Goal: Information Seeking & Learning: Learn about a topic

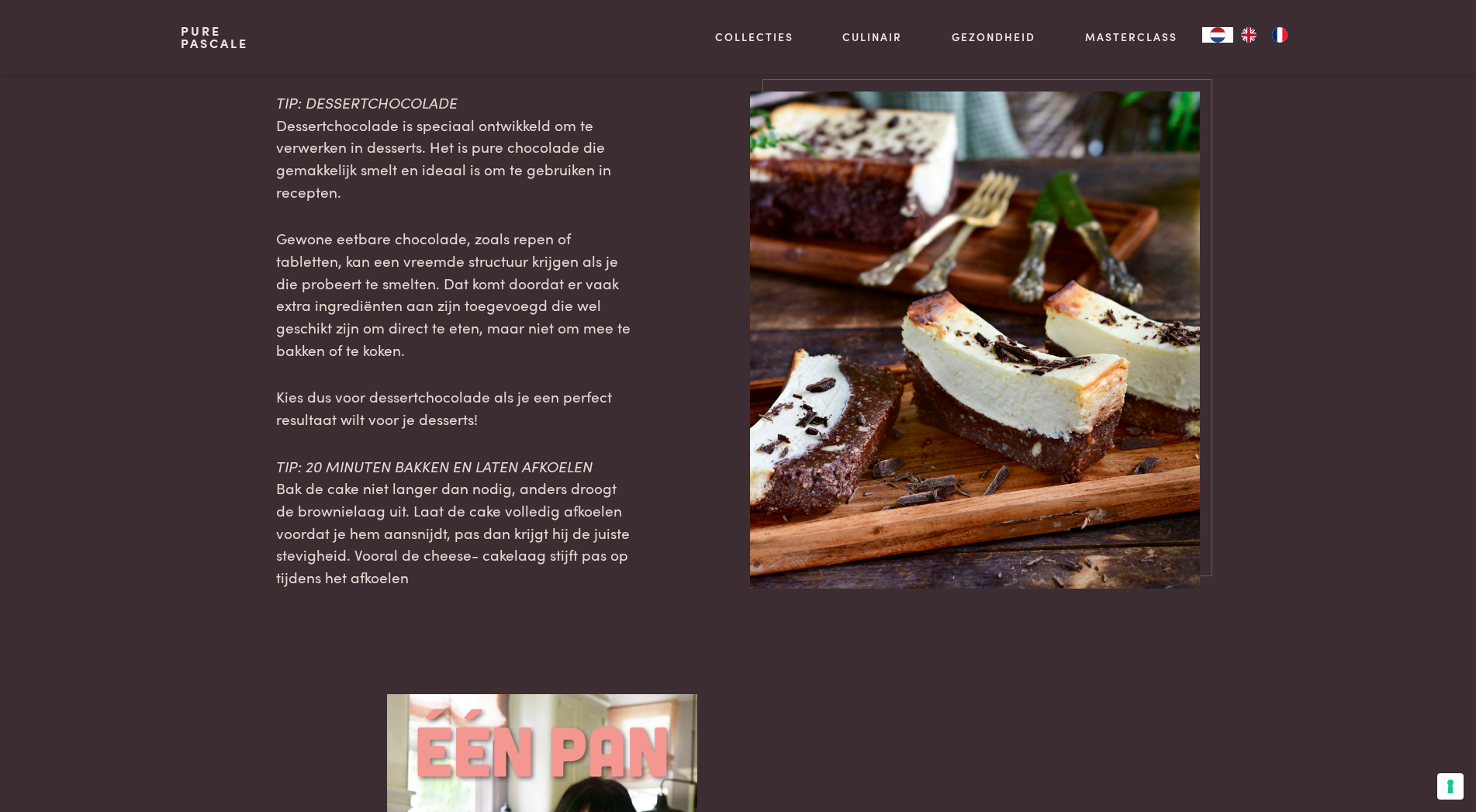
scroll to position [1503, 0]
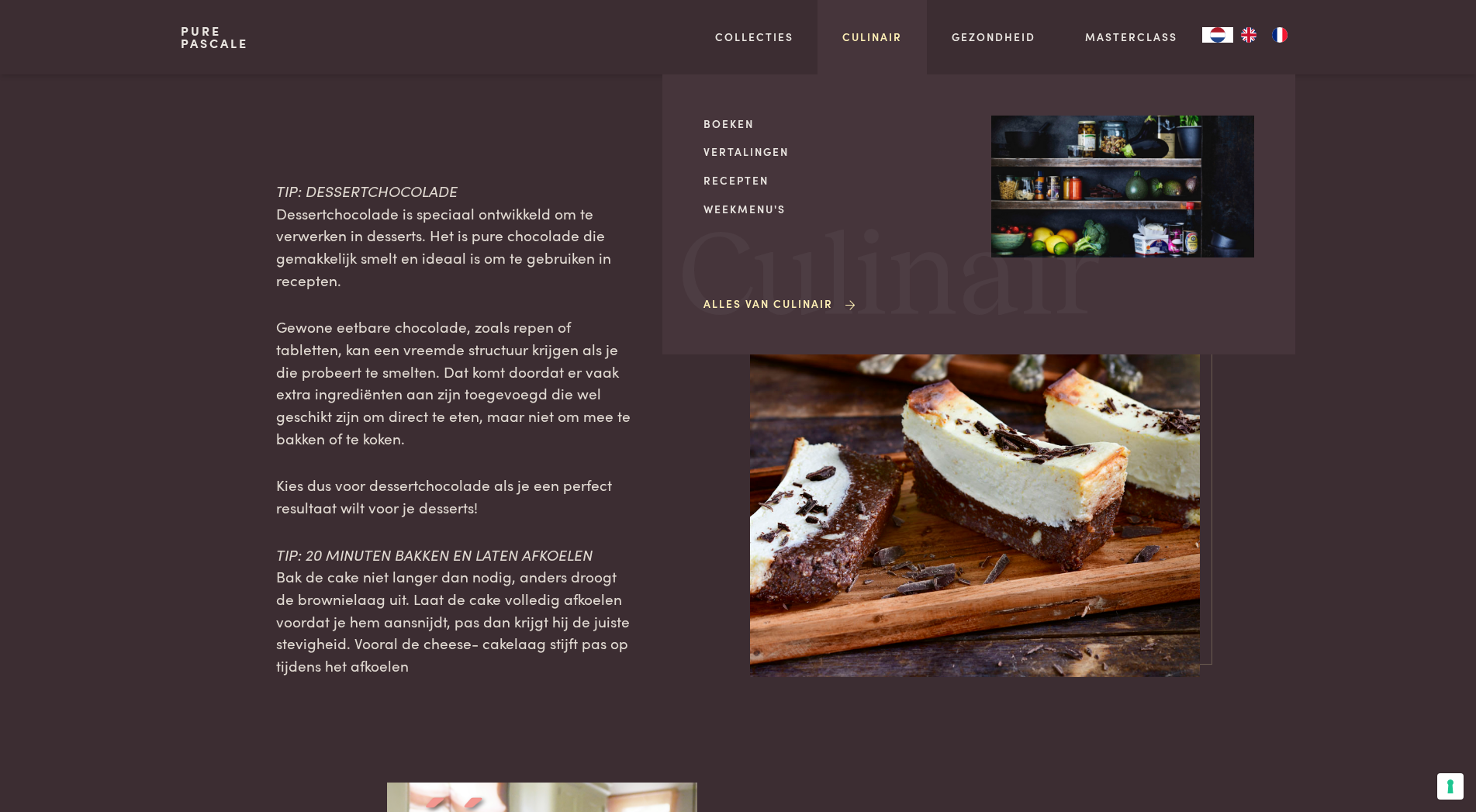
click at [862, 36] on link "Culinair" at bounding box center [872, 37] width 60 height 16
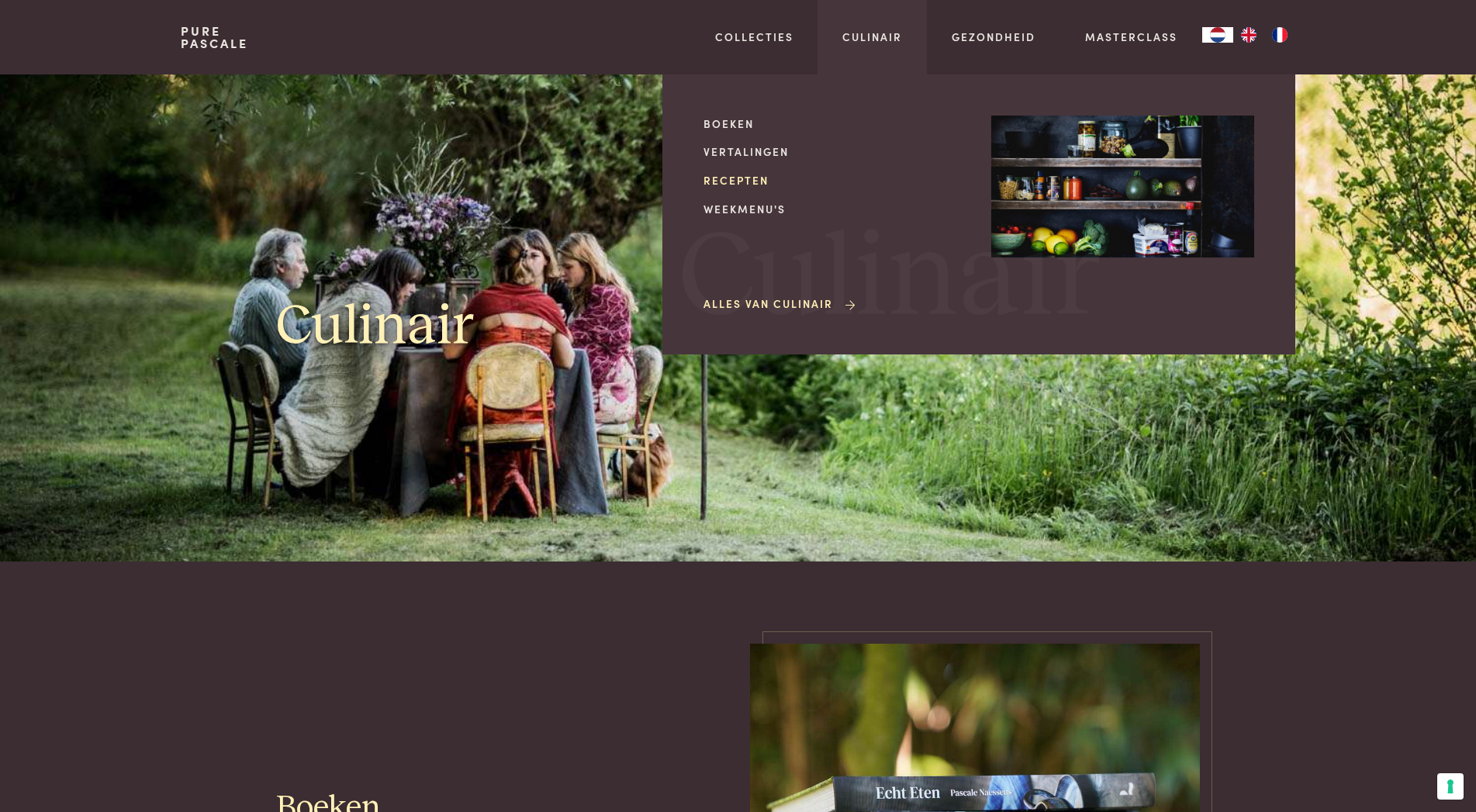
click at [734, 182] on link "Recepten" at bounding box center [835, 181] width 263 height 16
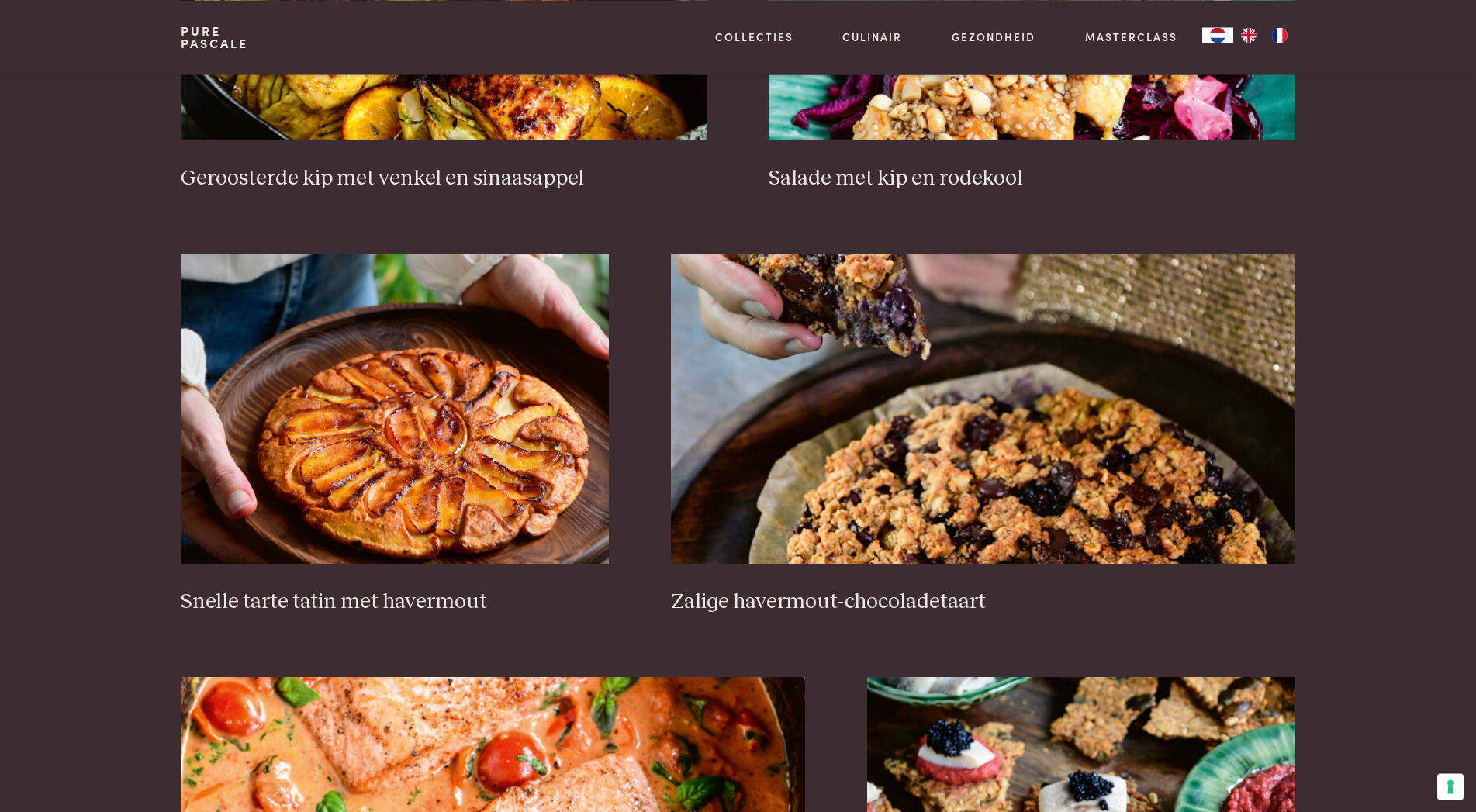
scroll to position [2211, 0]
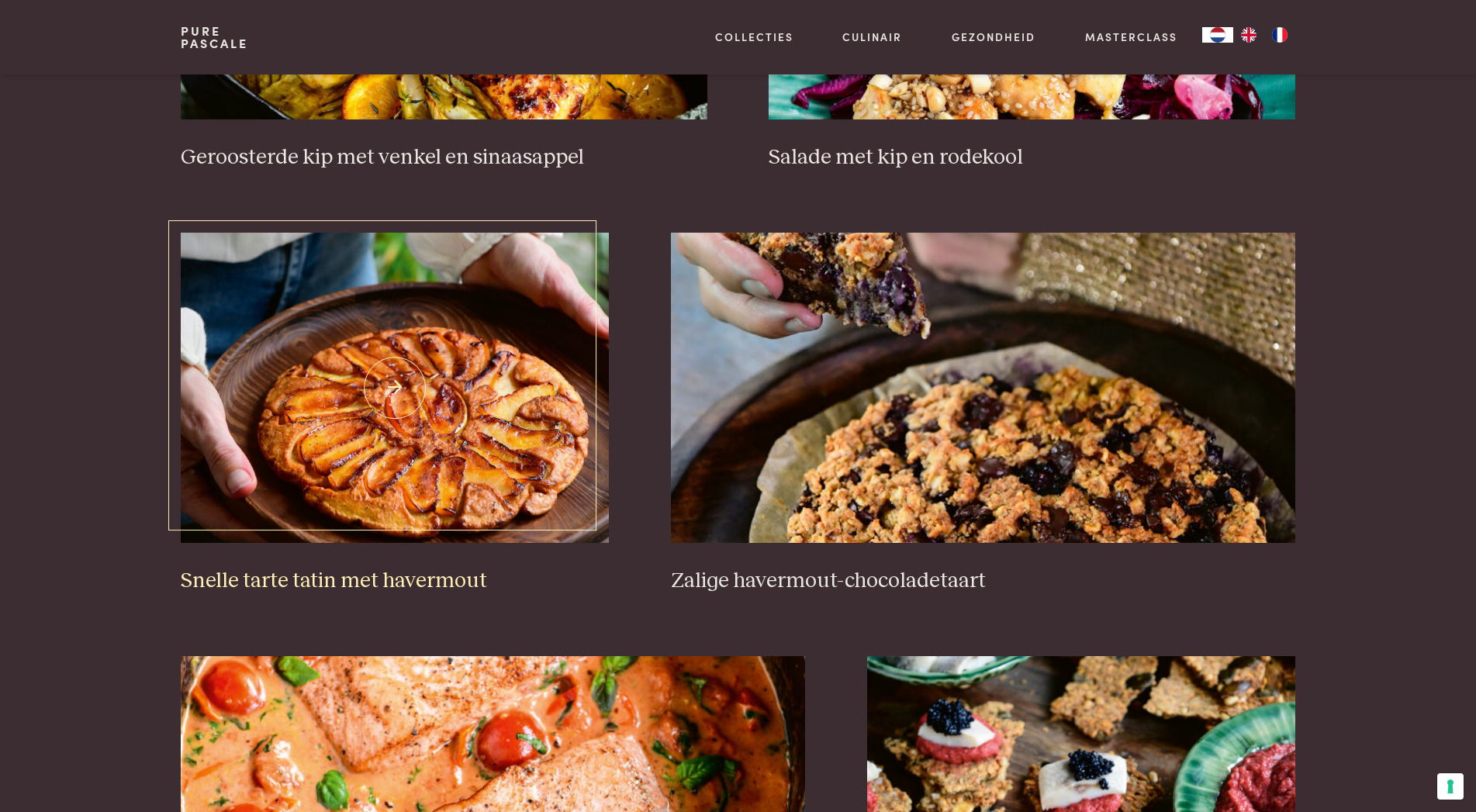
drag, startPoint x: 514, startPoint y: 303, endPoint x: 515, endPoint y: 293, distance: 10.0
click at [514, 301] on img at bounding box center [394, 388] width 428 height 311
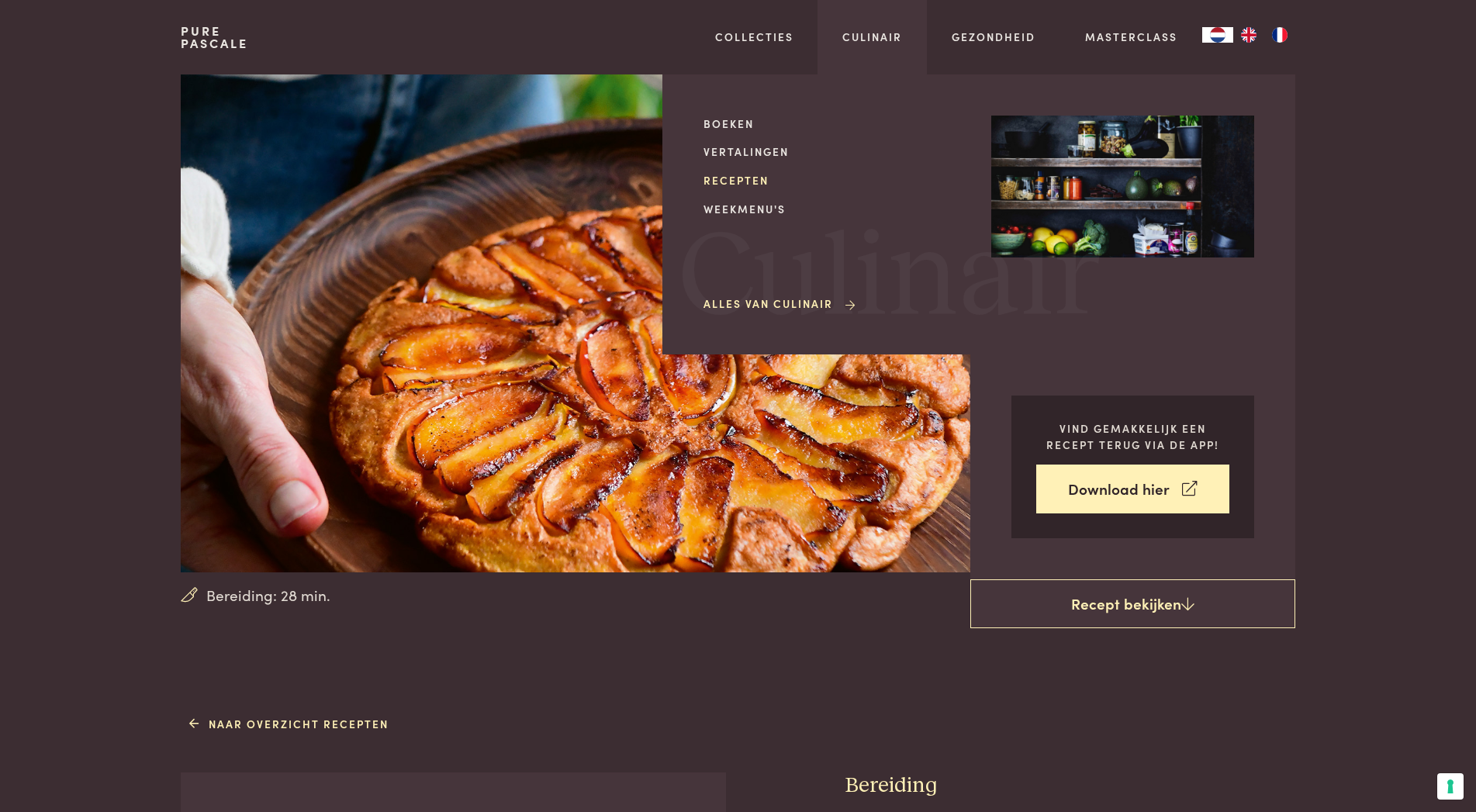
click at [745, 187] on link "Recepten" at bounding box center [835, 181] width 263 height 16
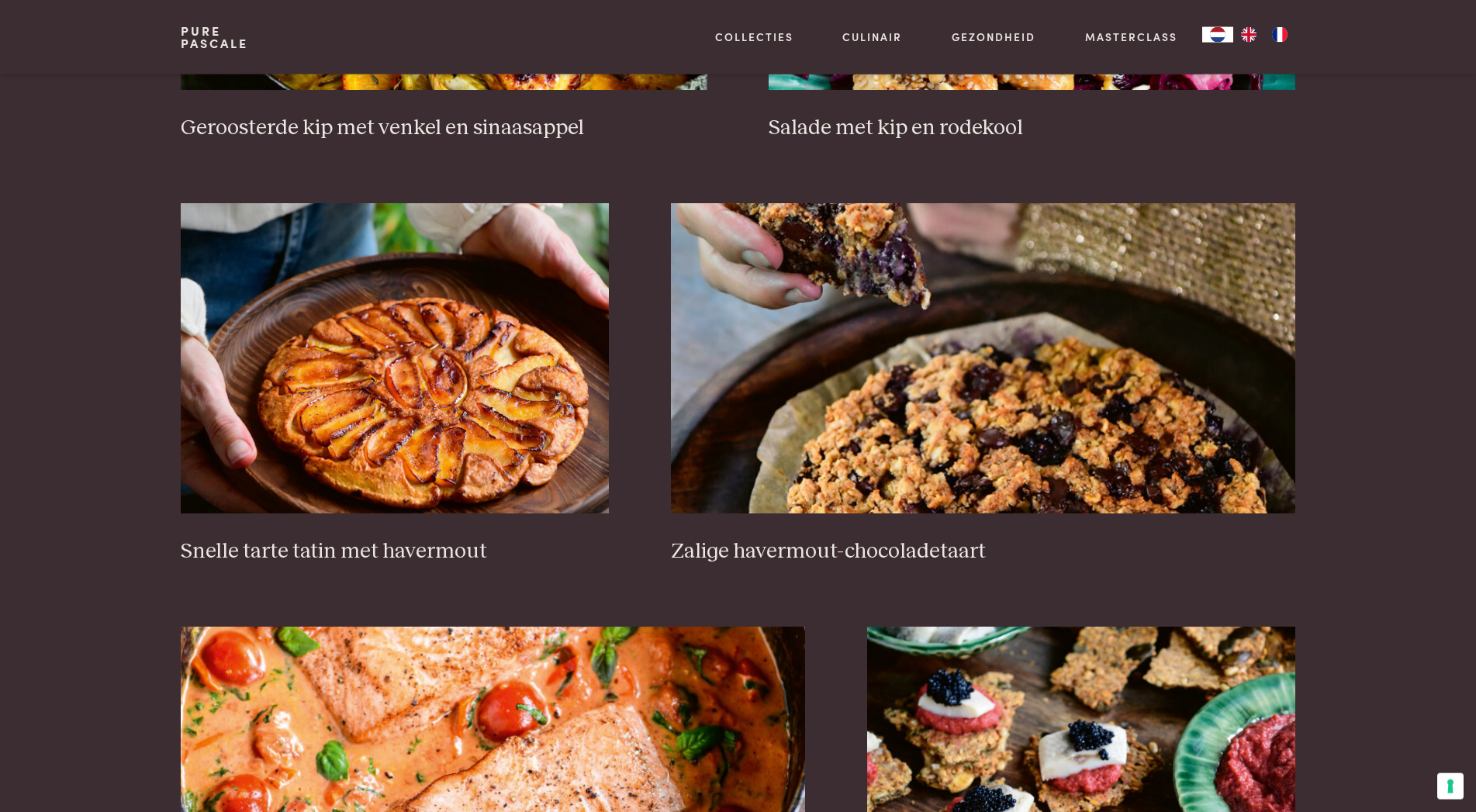
scroll to position [2300, 0]
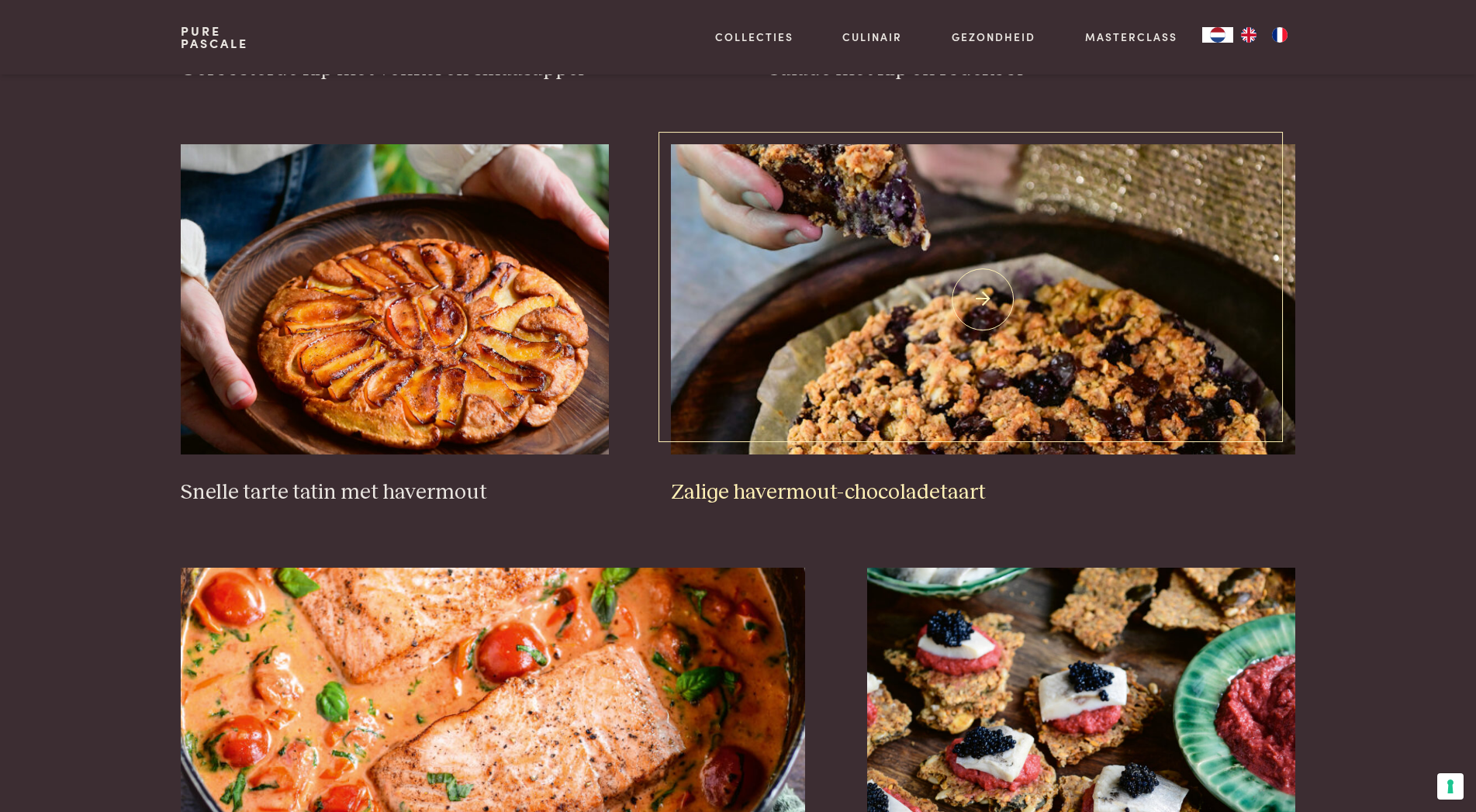
click at [982, 306] on img at bounding box center [983, 300] width 625 height 311
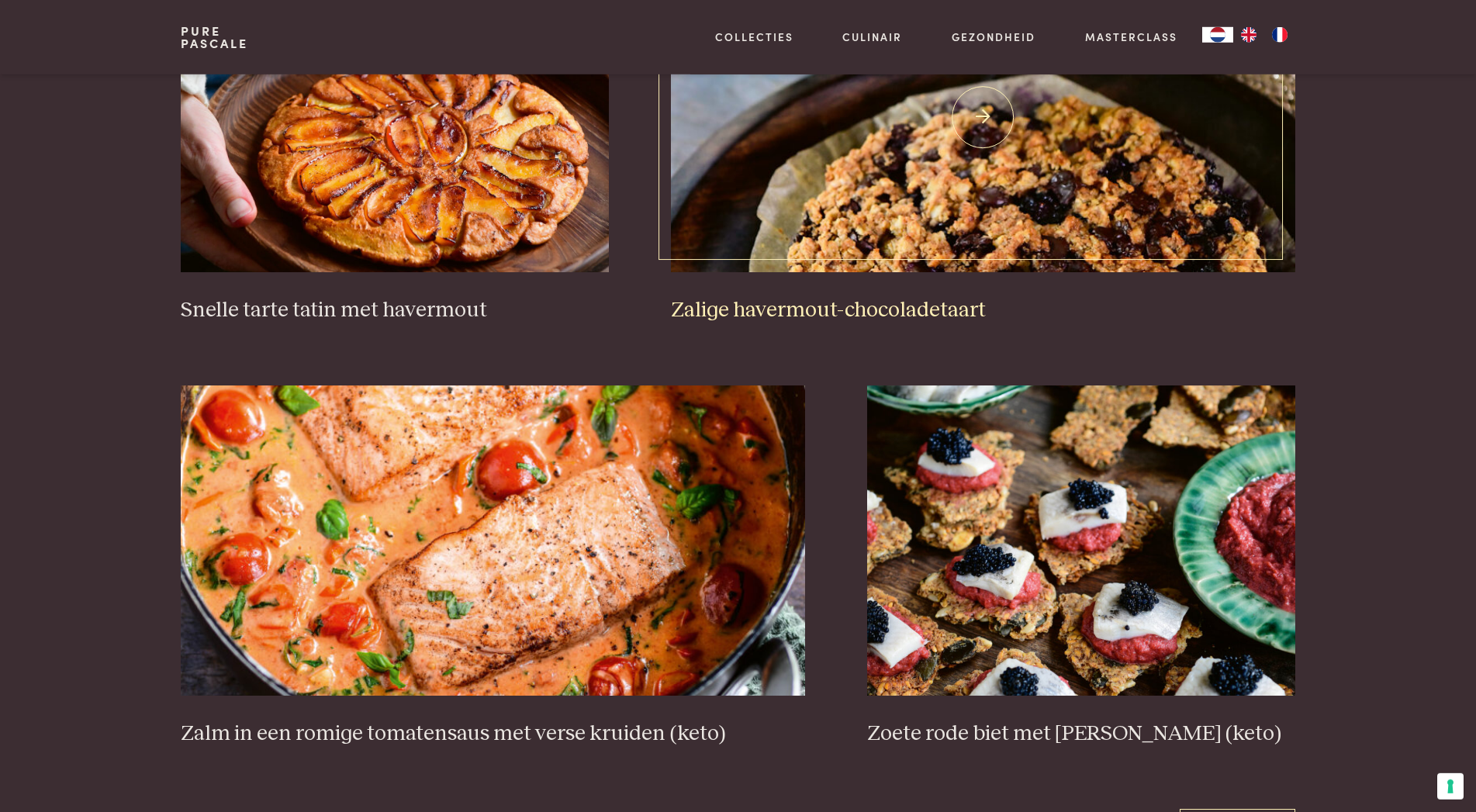
scroll to position [2564, 0]
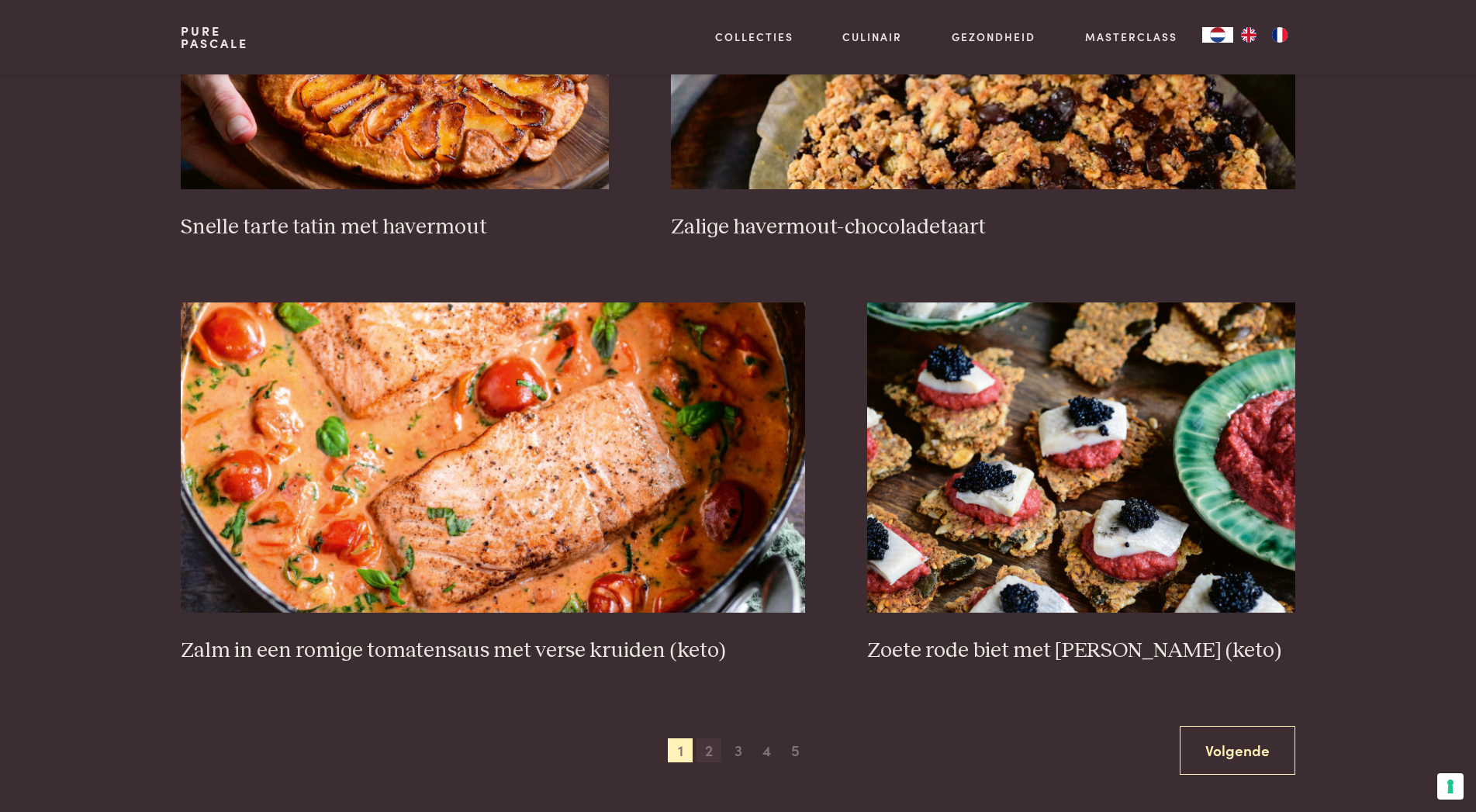
click at [714, 750] on span "2" at bounding box center [709, 751] width 25 height 25
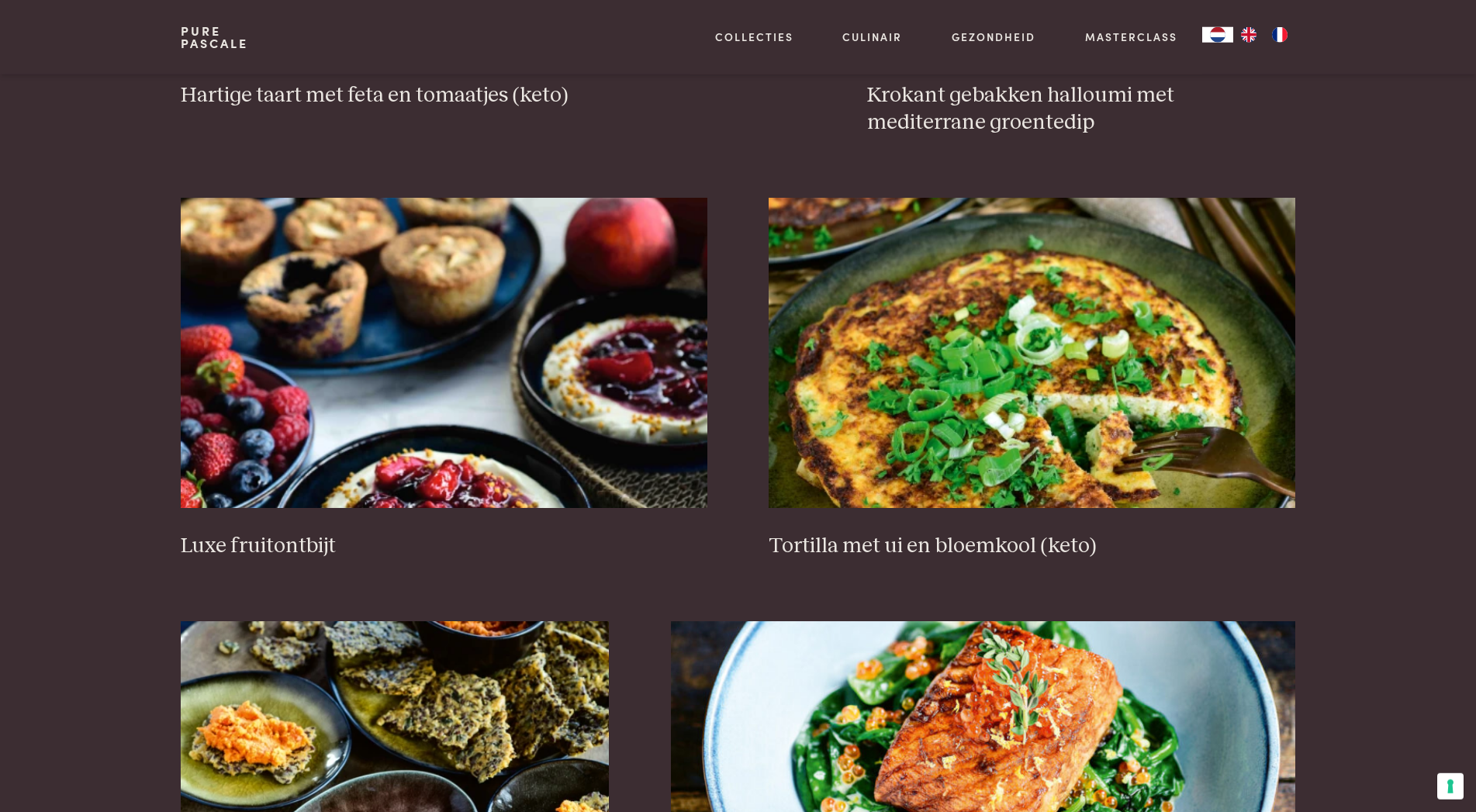
scroll to position [1858, 0]
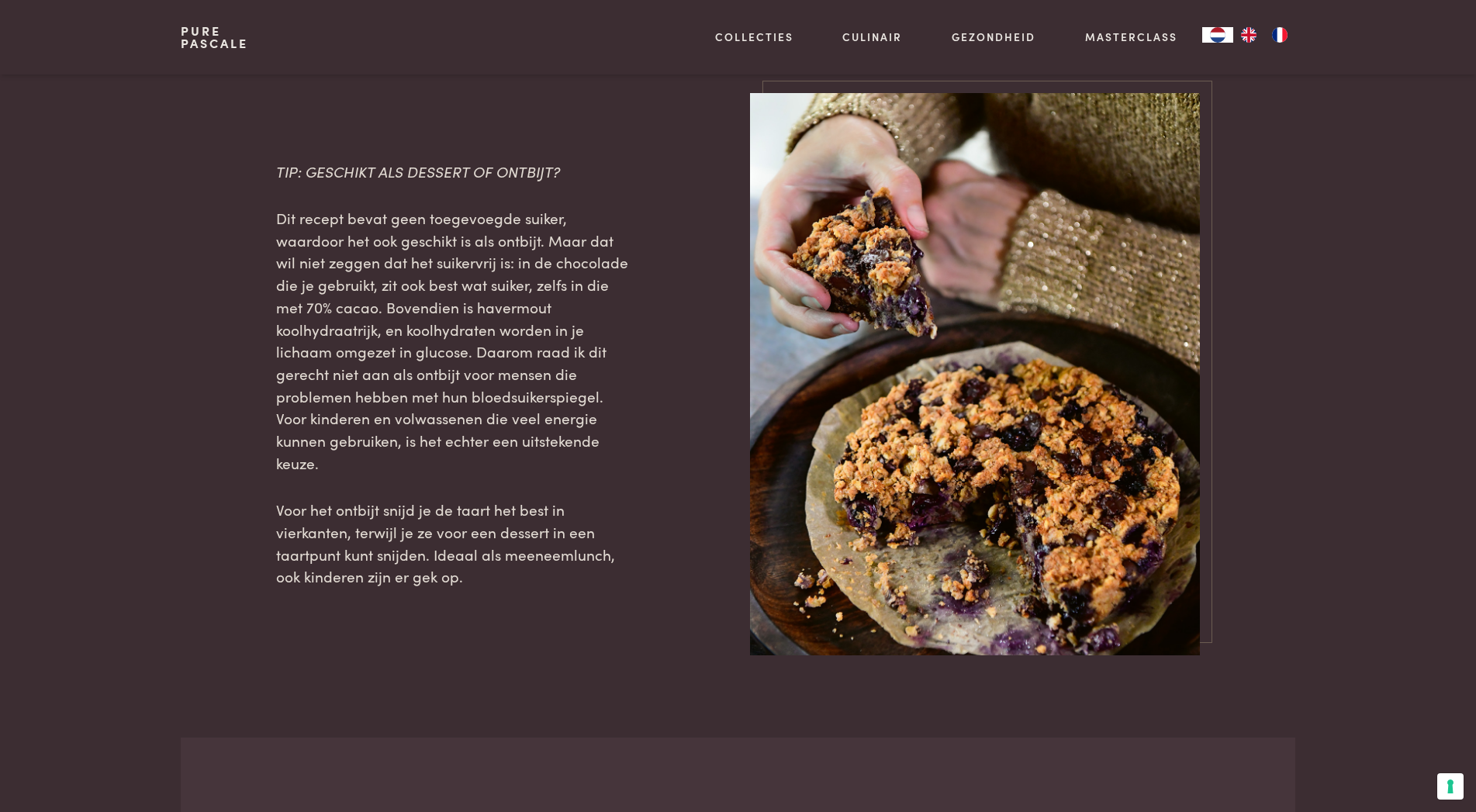
scroll to position [2122, 0]
